Goal: Task Accomplishment & Management: Complete application form

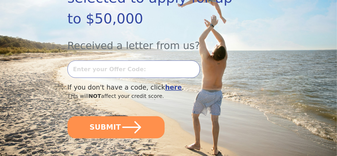
scroll to position [133, 0]
click at [126, 68] on input "text" at bounding box center [133, 69] width 132 height 17
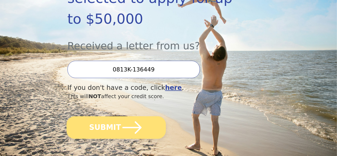
type input "0813K-136449"
click at [136, 126] on icon "submit" at bounding box center [132, 127] width 22 height 22
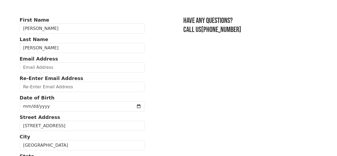
scroll to position [27, 0]
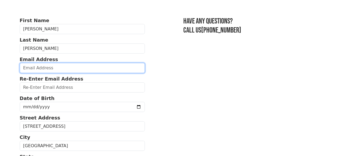
click at [43, 71] on input "email" at bounding box center [82, 68] width 125 height 10
type input "[PERSON_NAME][EMAIL_ADDRESS][DOMAIN_NAME]"
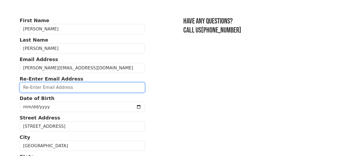
click at [54, 92] on input "email" at bounding box center [82, 87] width 125 height 10
type input "sullivan@sigma-reign.com"
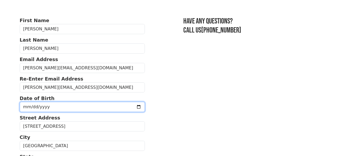
click at [70, 112] on input "date" at bounding box center [82, 107] width 125 height 10
type input "1968-03-15"
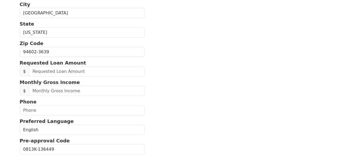
scroll to position [160, 0]
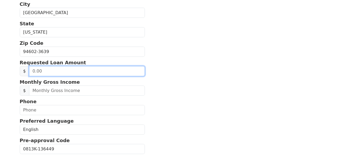
click at [52, 76] on input "text" at bounding box center [87, 71] width 116 height 10
type input "50,000.00"
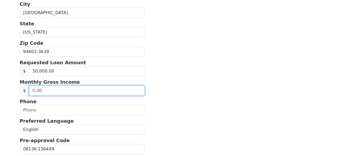
click at [43, 96] on input "text" at bounding box center [87, 91] width 116 height 10
type input "13,000.00"
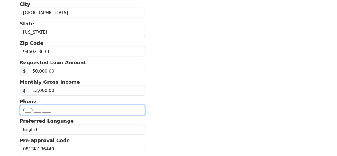
click at [27, 115] on input "text" at bounding box center [82, 110] width 125 height 10
type input "(714) 822-8370"
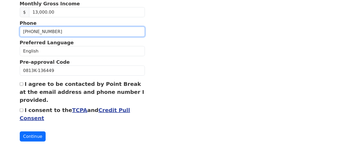
scroll to position [249, 0]
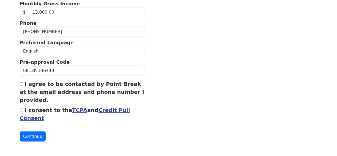
click at [21, 82] on input "I agree to be contacted by Point Break at the email address and phone number I …" at bounding box center [21, 83] width 3 height 3
checkbox input "true"
click at [21, 108] on input "I consent to the TCPA and Credit Pull Consent" at bounding box center [21, 109] width 3 height 3
checkbox input "true"
drag, startPoint x: 26, startPoint y: 120, endPoint x: 29, endPoint y: 135, distance: 15.2
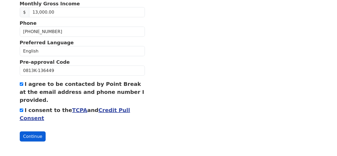
click at [29, 135] on button "Continue" at bounding box center [33, 136] width 26 height 10
